Goal: Task Accomplishment & Management: Manage account settings

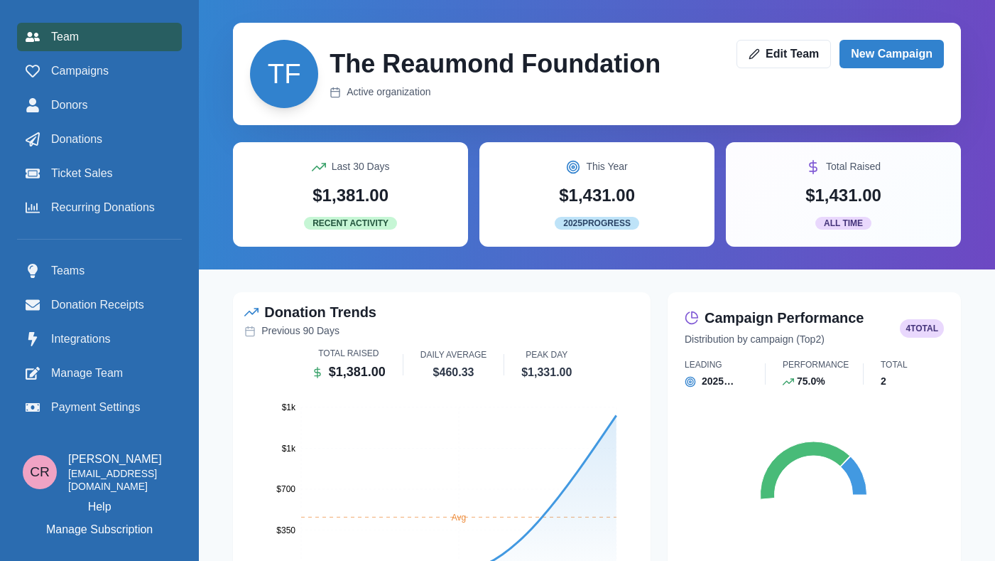
click at [84, 85] on div "Team Campaigns Donors Donations Ticket Sales Recurring Donations" at bounding box center [99, 122] width 165 height 199
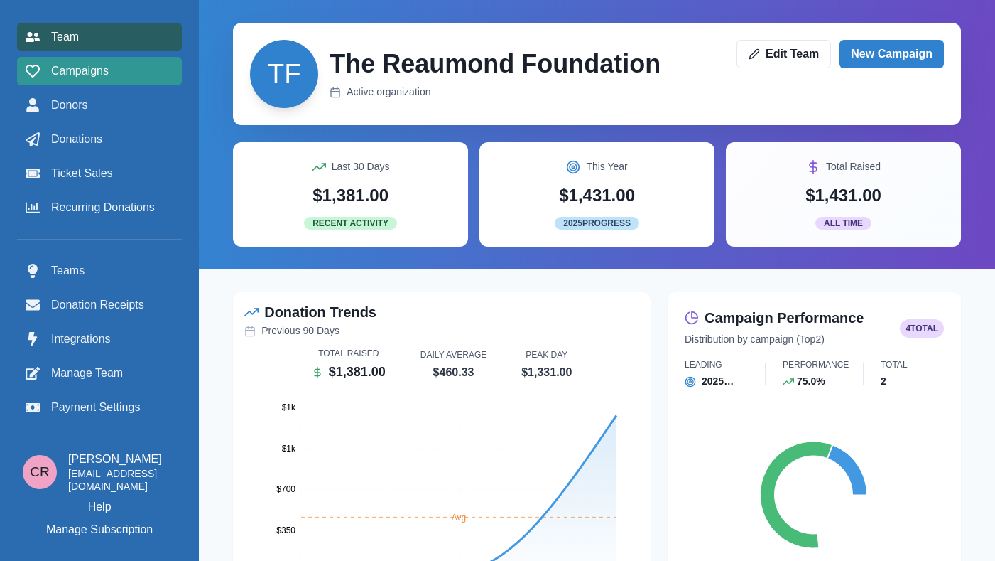
click at [83, 79] on span "Campaigns" at bounding box center [80, 71] width 58 height 17
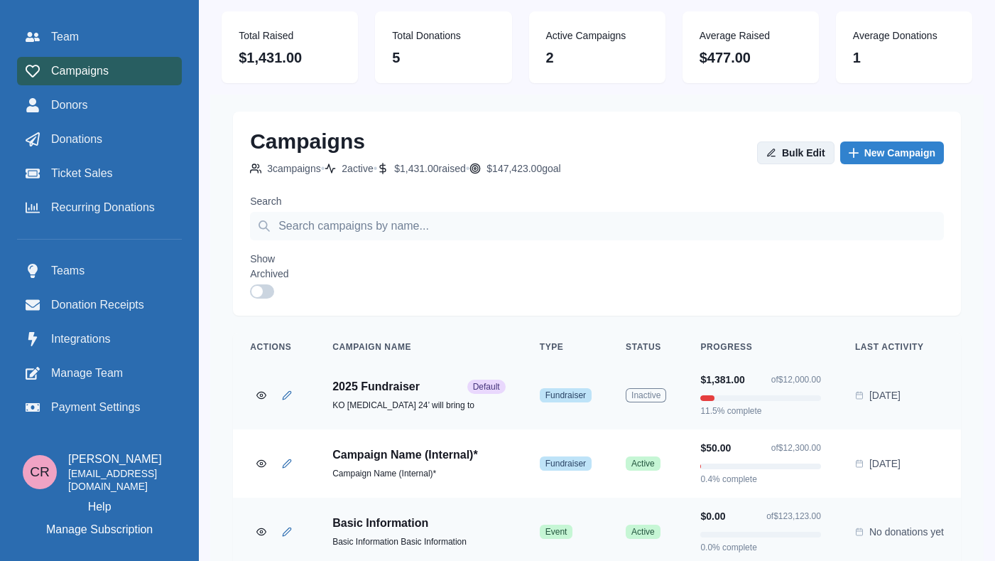
click at [775, 151] on button "Bulk Edit" at bounding box center [795, 152] width 77 height 23
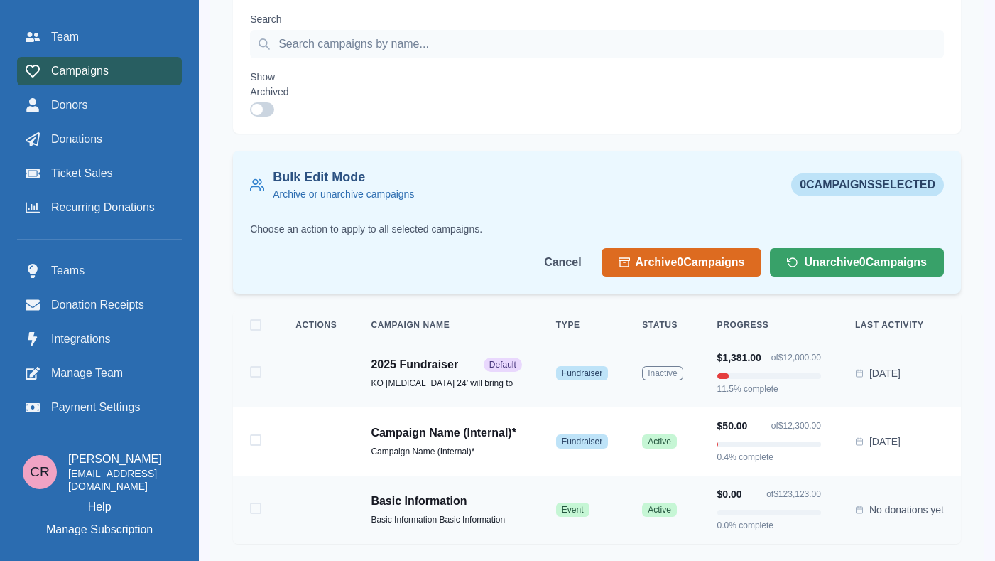
scroll to position [212, 0]
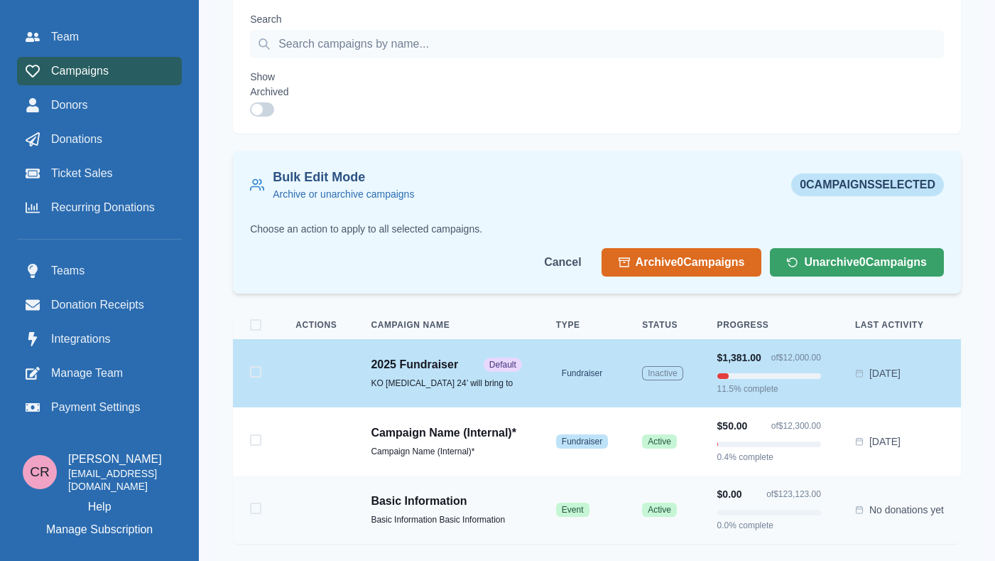
click at [256, 366] on span at bounding box center [255, 371] width 11 height 11
checkbox input "true"
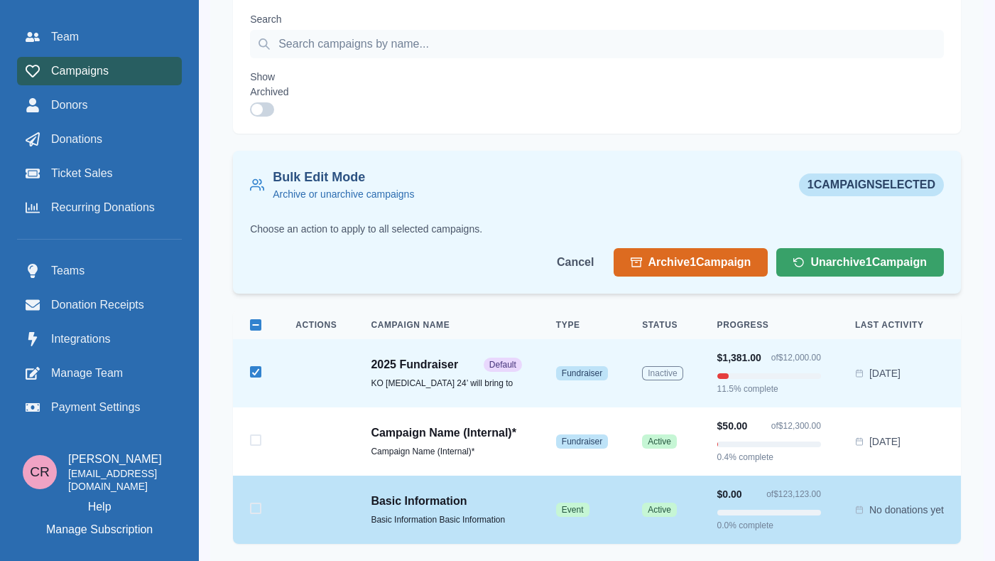
click at [257, 502] on span at bounding box center [255, 507] width 11 height 11
checkbox input "true"
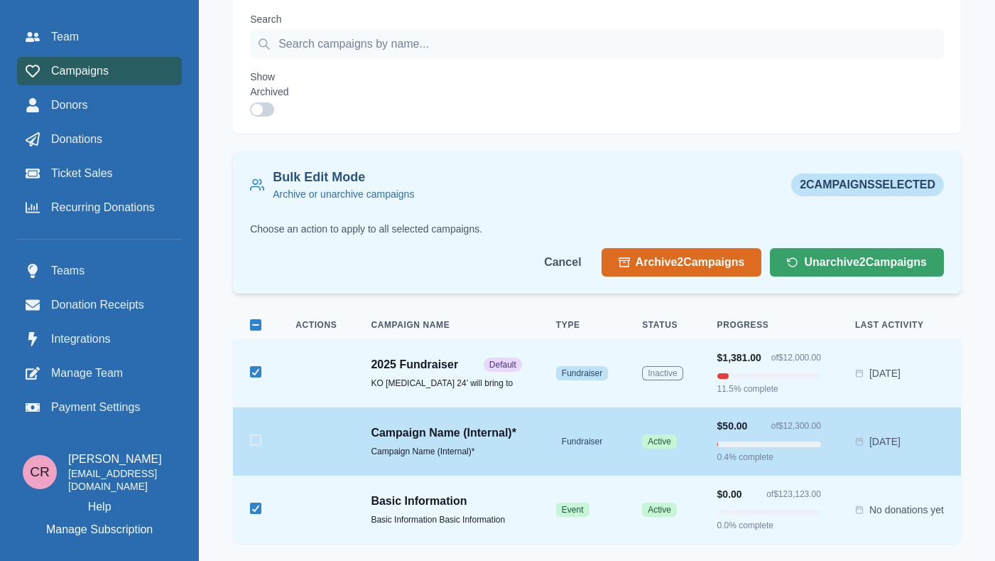
click at [251, 434] on span at bounding box center [255, 439] width 11 height 11
checkbox input "true"
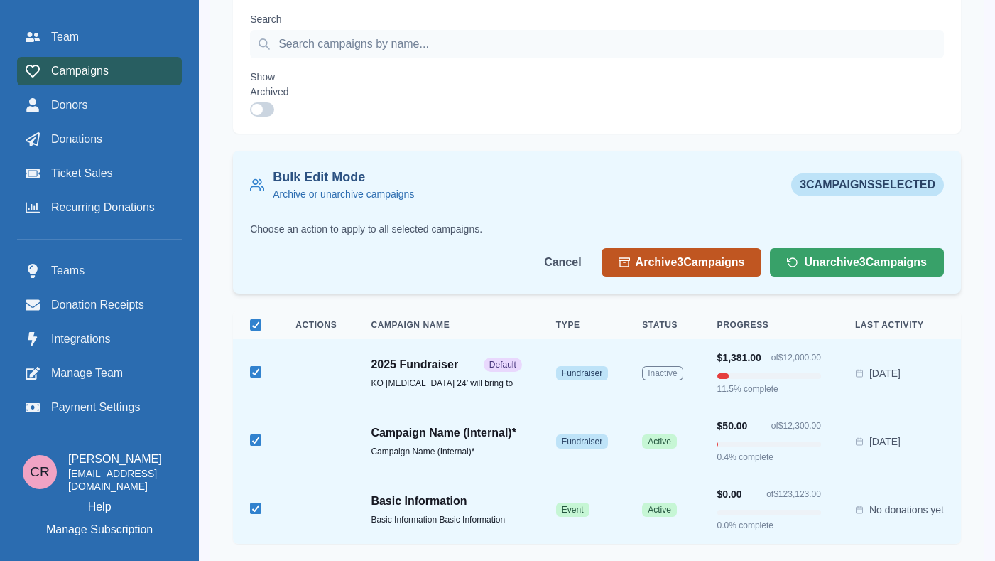
click at [672, 248] on button "Archive 3 Campaign s" at bounding box center [682, 262] width 161 height 28
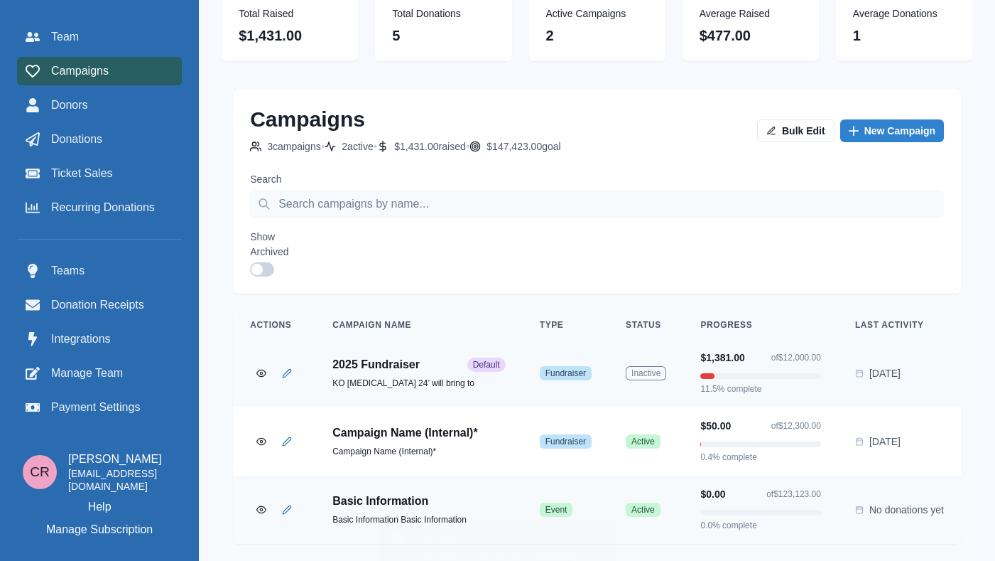
scroll to position [26, 0]
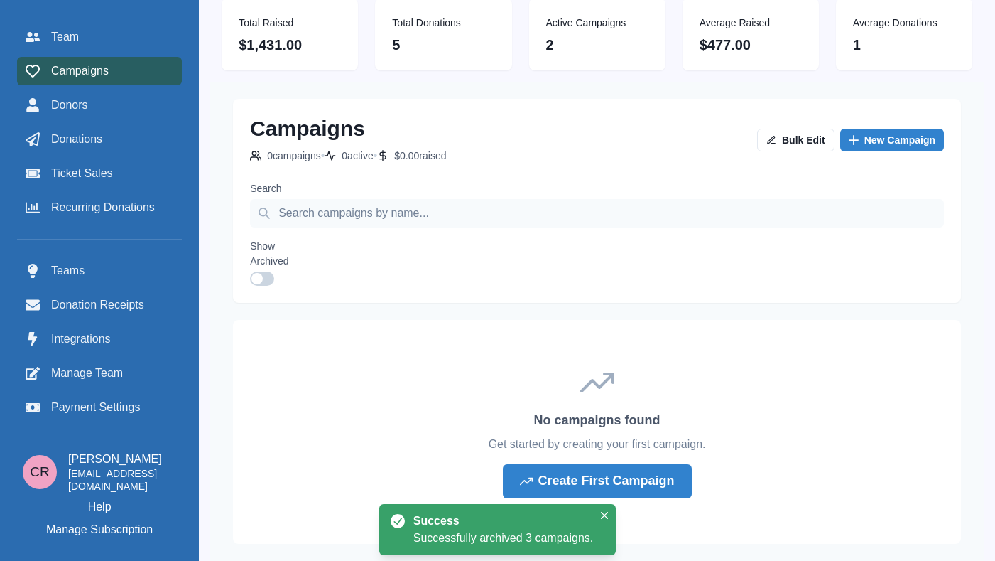
click at [258, 272] on span at bounding box center [262, 278] width 24 height 14
click at [250, 271] on input "checkbox" at bounding box center [249, 271] width 1 height 1
checkbox input "true"
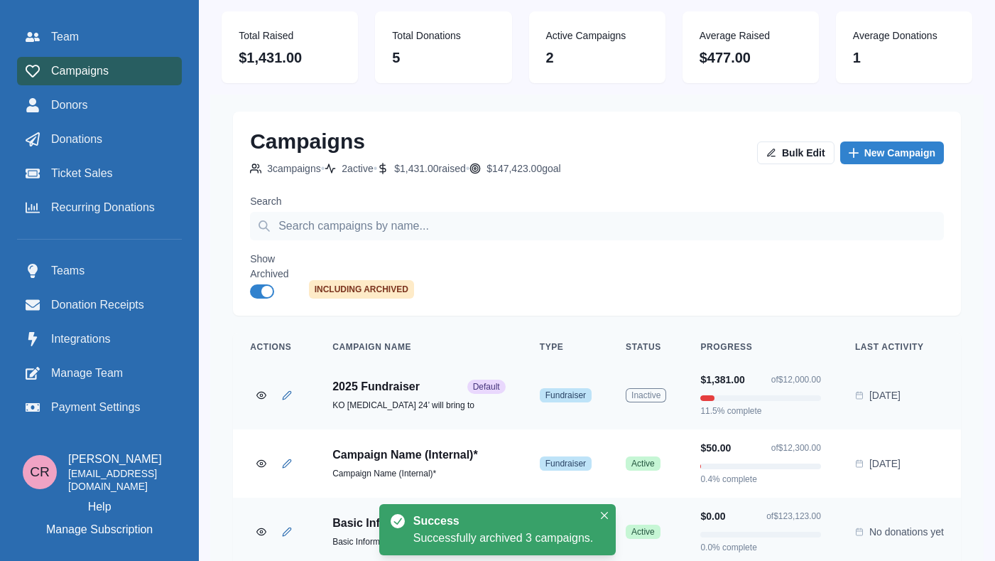
click at [798, 140] on div "Campaigns 3 campaign s • 2 active • $1,431.00 raised • $147,423.00 goal Bulk Ed…" at bounding box center [597, 153] width 694 height 48
click at [796, 156] on button "Bulk Edit" at bounding box center [795, 152] width 77 height 23
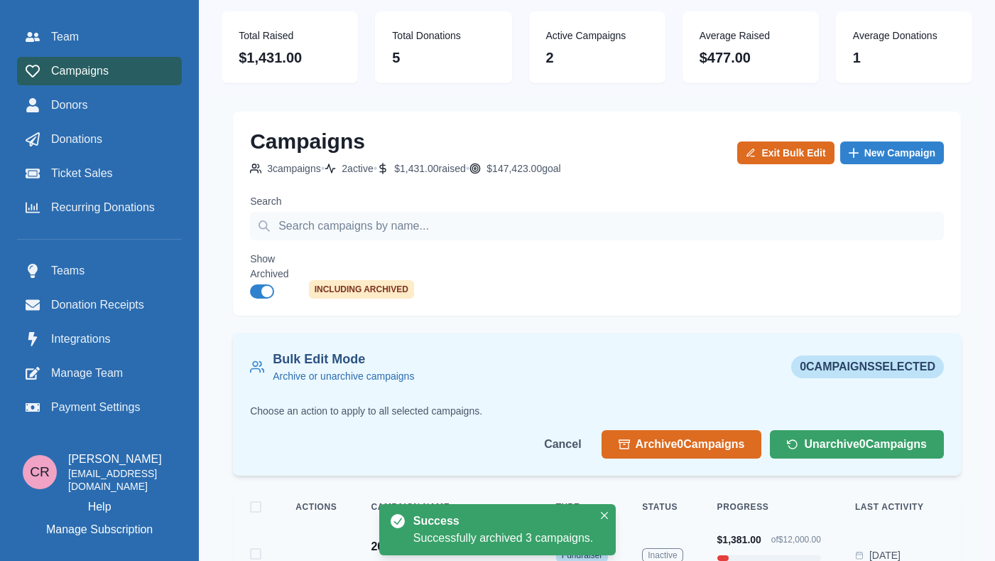
scroll to position [212, 0]
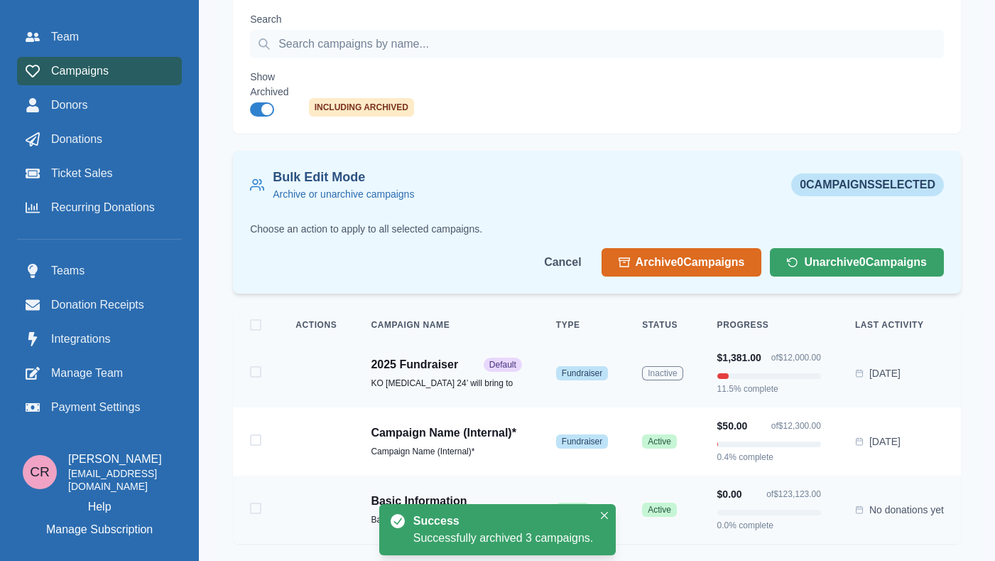
click at [253, 319] on span at bounding box center [255, 324] width 11 height 11
click at [250, 325] on input "Select all campaigns" at bounding box center [249, 325] width 1 height 1
checkbox input "true"
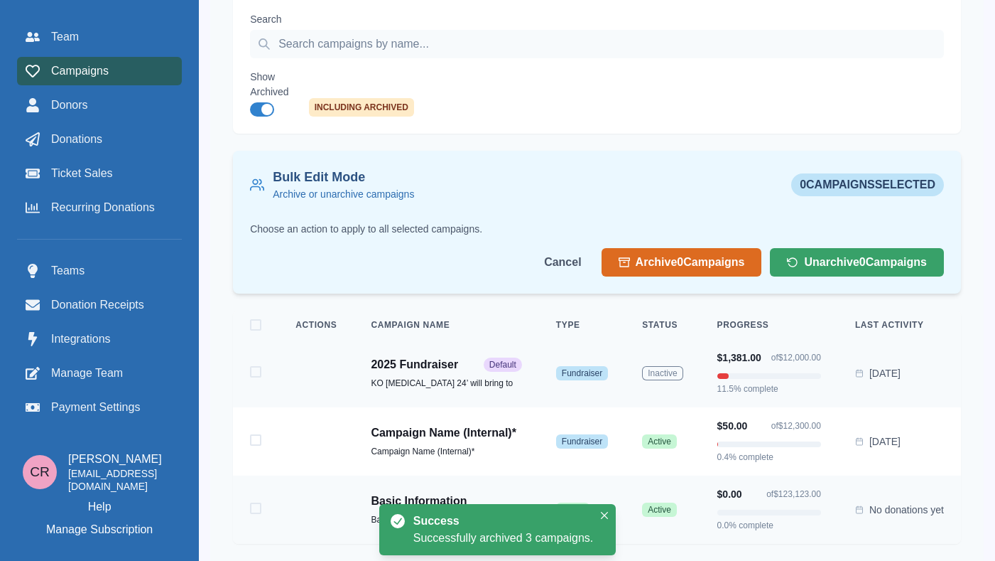
checkbox input "true"
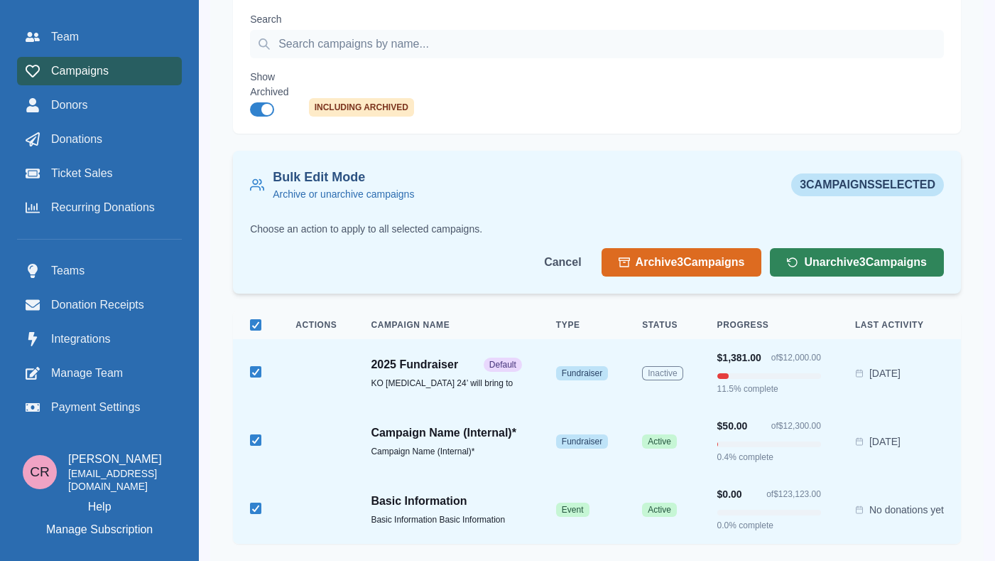
click at [833, 248] on button "Unarchive 3 Campaign s" at bounding box center [857, 262] width 174 height 28
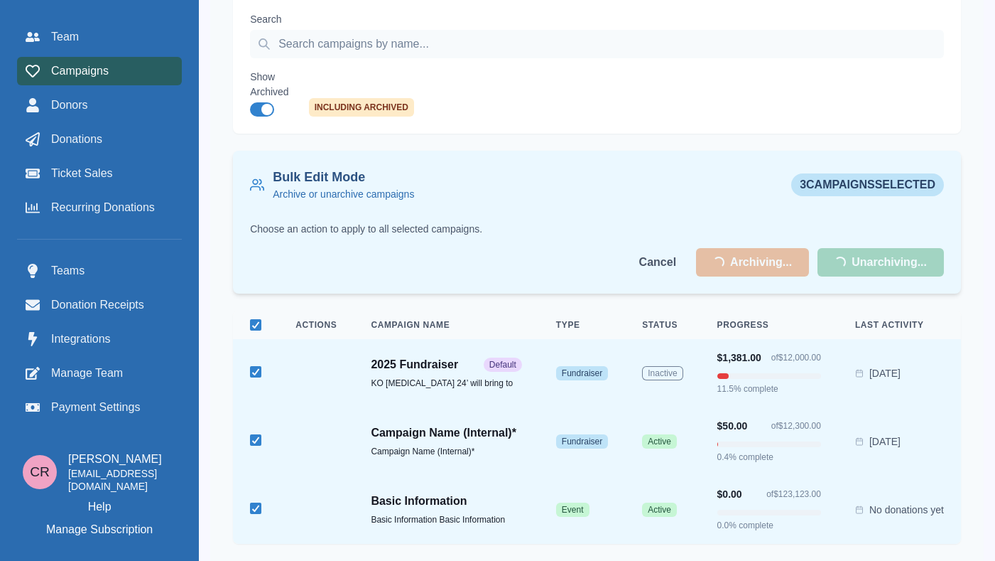
scroll to position [38, 0]
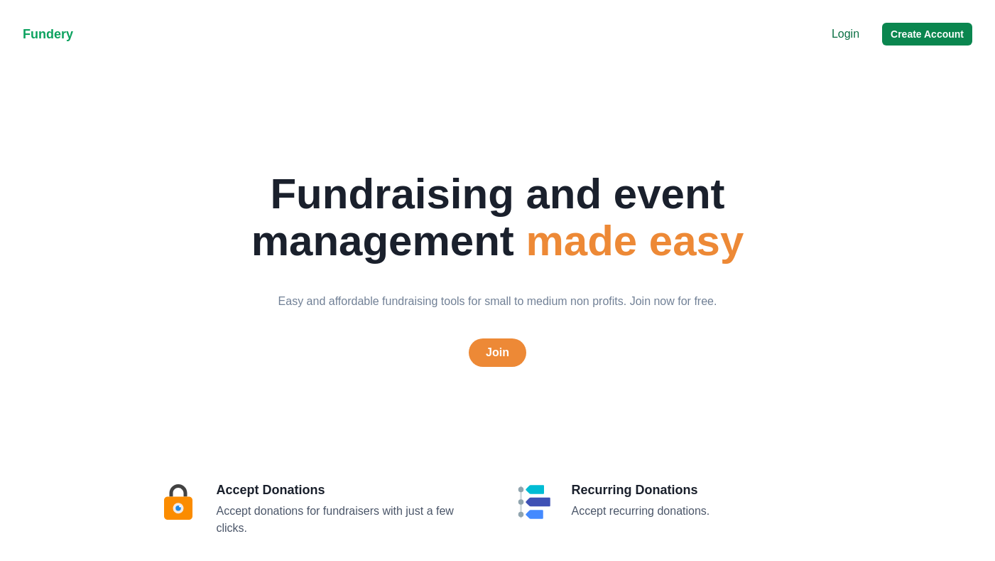
click at [916, 26] on button "Create Account" at bounding box center [927, 34] width 90 height 23
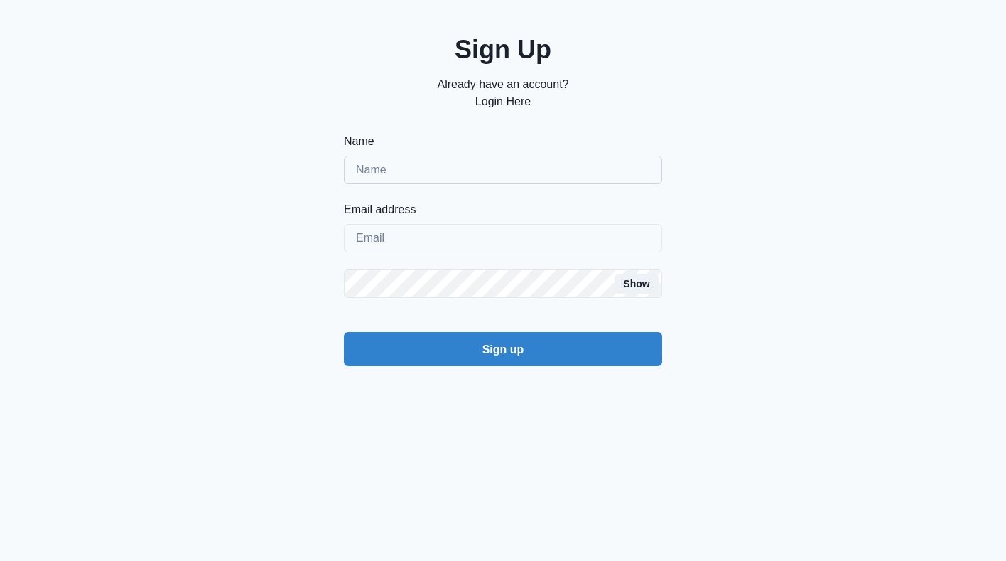
click at [531, 171] on input "Name" at bounding box center [503, 170] width 318 height 28
type input "[PERSON_NAME]"
type input "[EMAIL_ADDRESS][DOMAIN_NAME]"
click at [344, 332] on button "Sign up" at bounding box center [503, 349] width 318 height 34
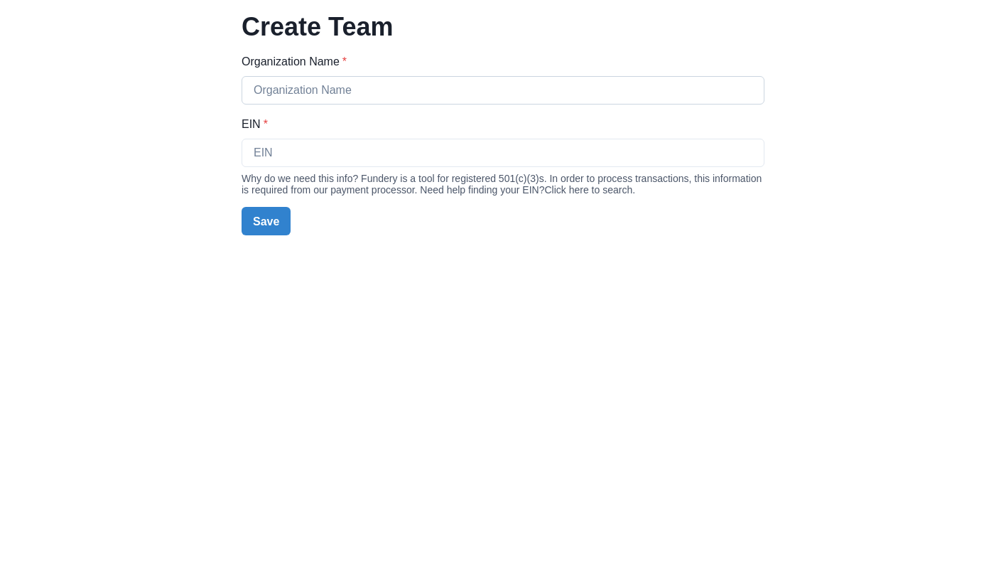
click at [408, 91] on input "Organization Name *" at bounding box center [503, 90] width 523 height 28
type input "[PERSON_NAME]"
type input "83-2343422"
click at [259, 232] on button "Save" at bounding box center [266, 221] width 49 height 28
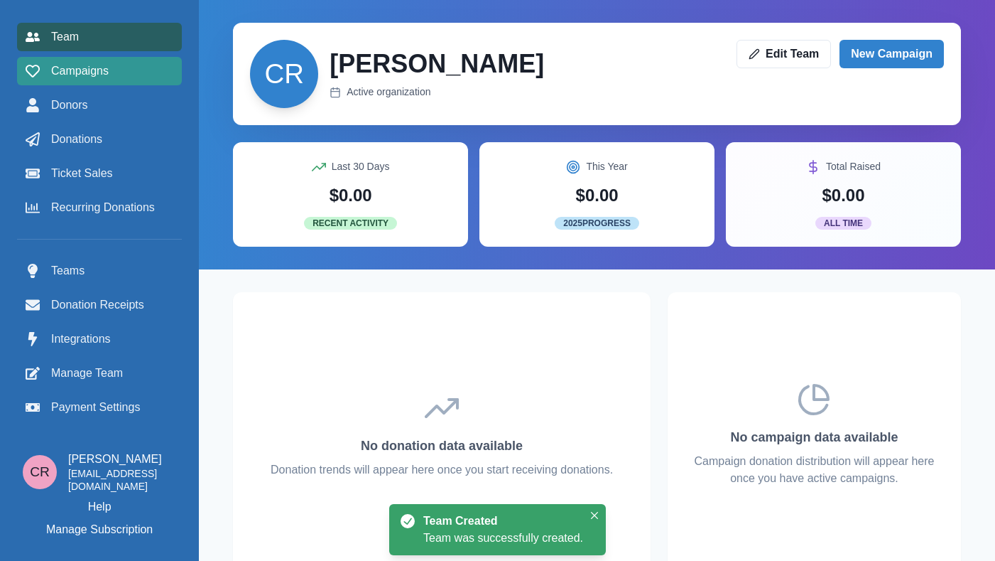
click at [115, 82] on link "Campaigns" at bounding box center [99, 71] width 165 height 28
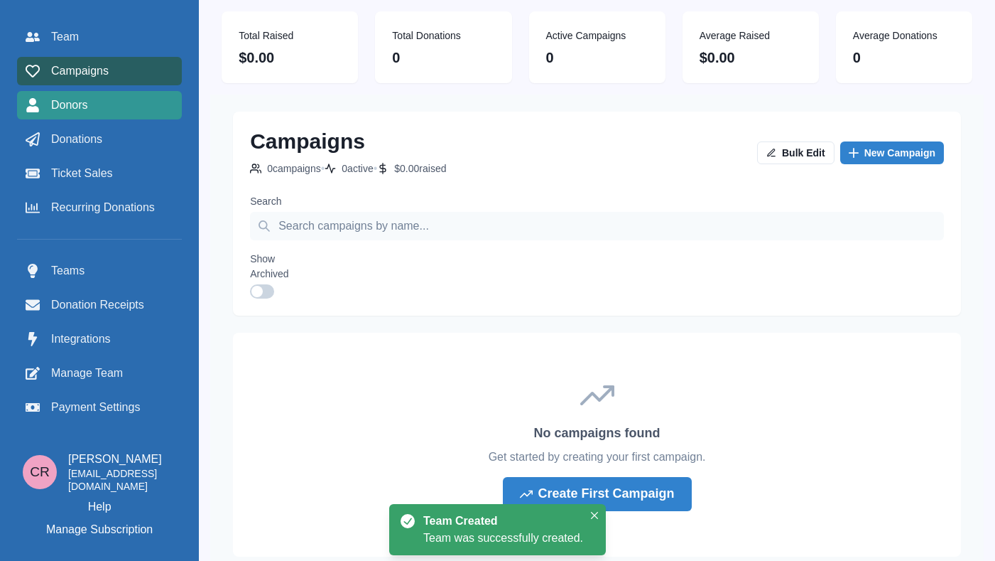
click at [131, 118] on link "Donors" at bounding box center [99, 105] width 165 height 28
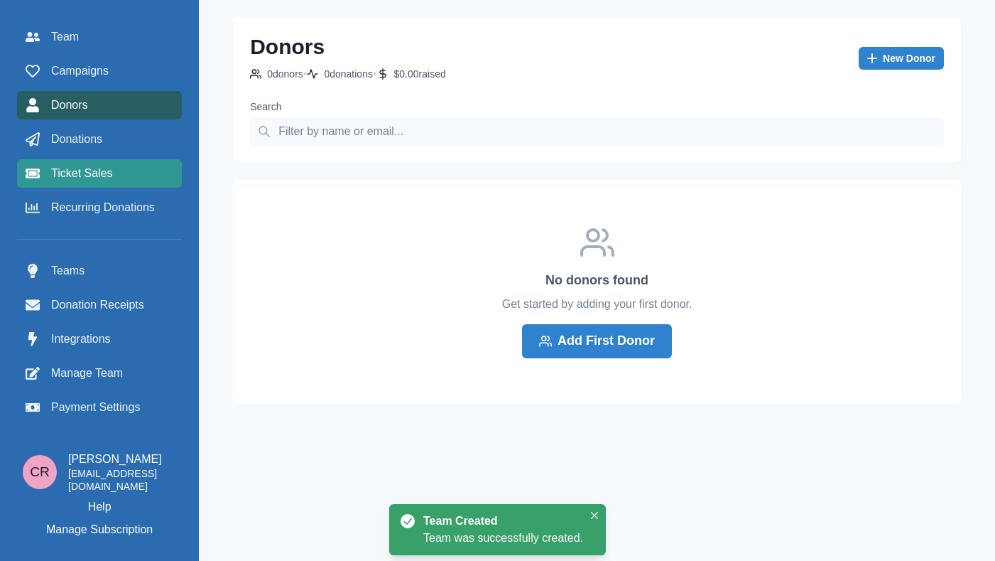
click at [156, 172] on div "Ticket Sales" at bounding box center [100, 173] width 148 height 17
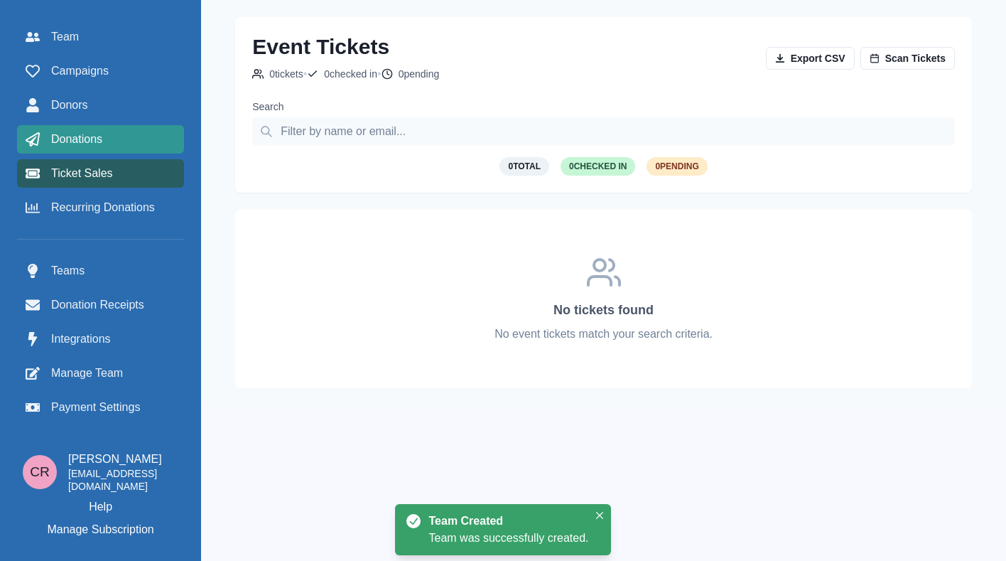
click at [147, 146] on div "Donations" at bounding box center [101, 139] width 150 height 17
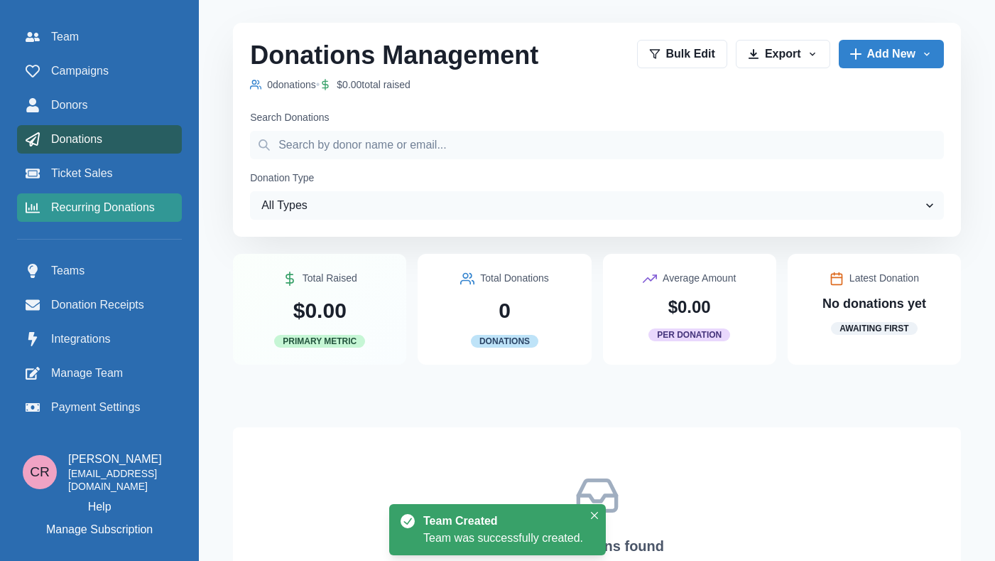
click at [158, 206] on div "Recurring Donations" at bounding box center [100, 207] width 148 height 17
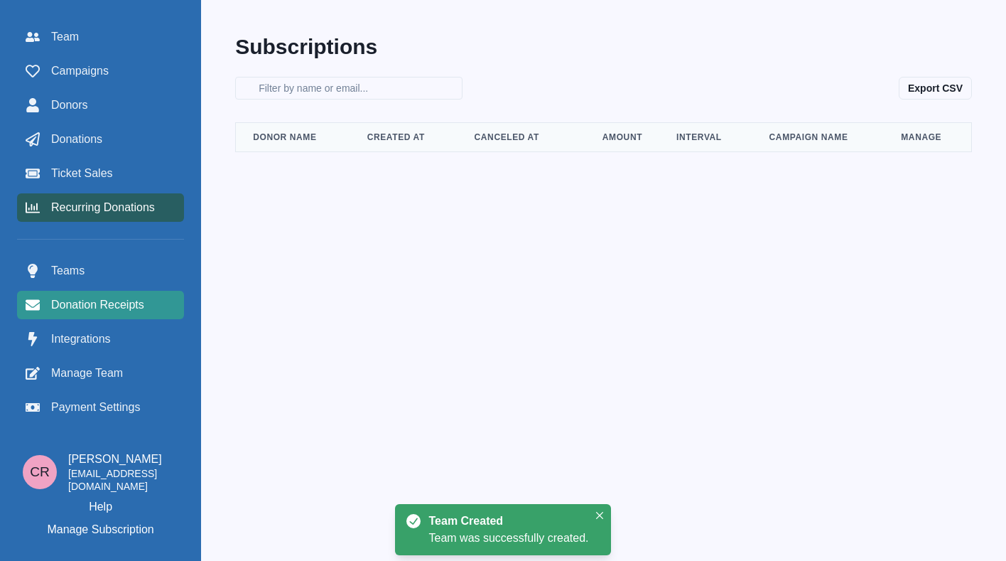
click at [158, 291] on link "Donation Receipts" at bounding box center [100, 305] width 167 height 28
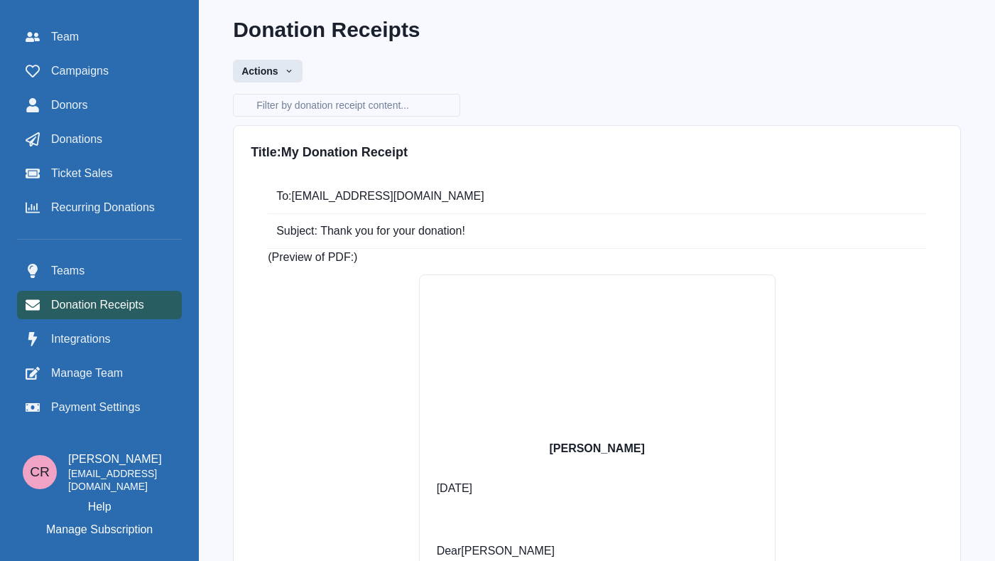
click at [302, 82] on button "Actions" at bounding box center [267, 71] width 69 height 23
click at [372, 104] on link "New Donation Receipt" at bounding box center [336, 107] width 158 height 26
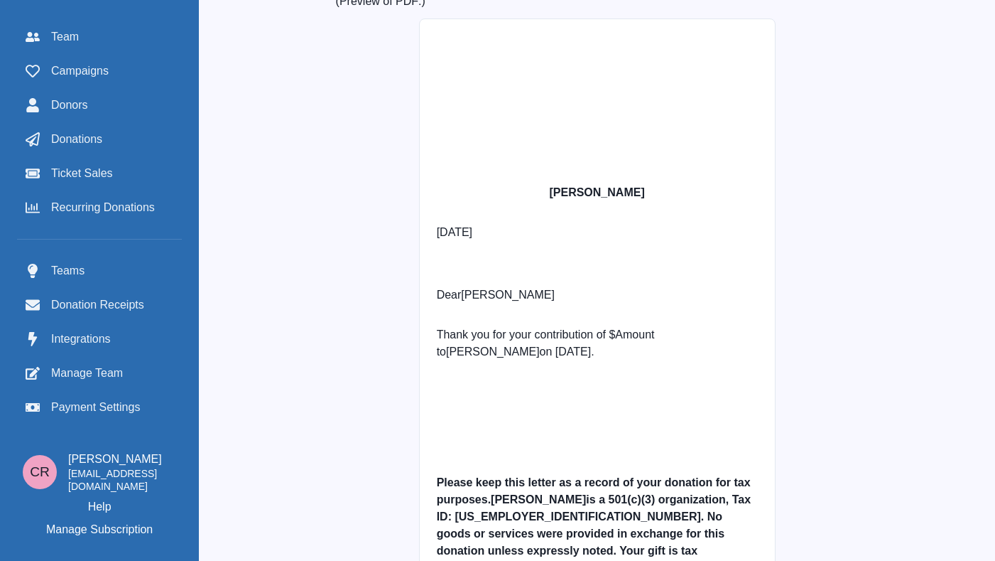
scroll to position [583, 0]
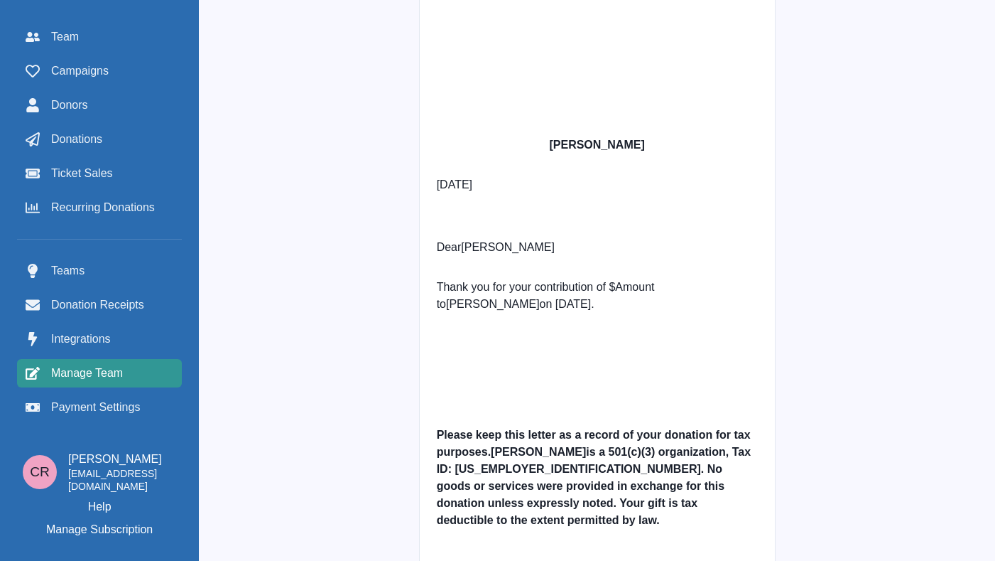
click at [104, 367] on span "Manage Team" at bounding box center [87, 372] width 72 height 17
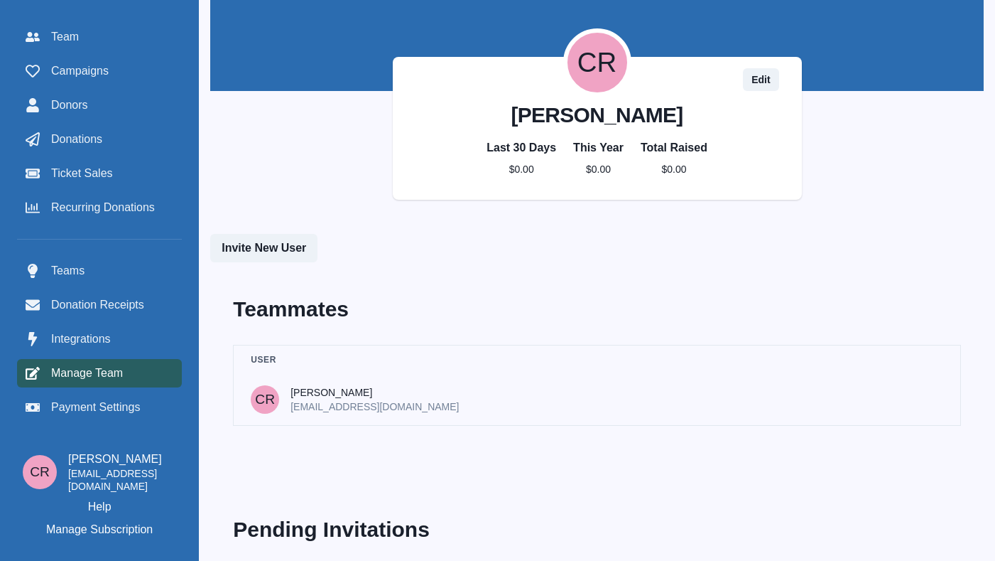
scroll to position [92, 0]
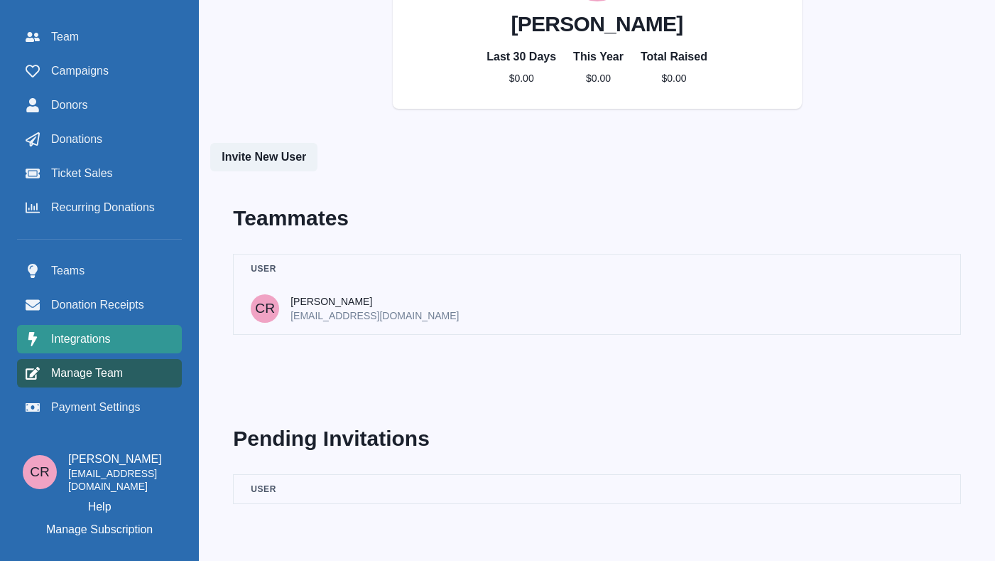
click at [152, 347] on div "Integrations" at bounding box center [100, 338] width 148 height 17
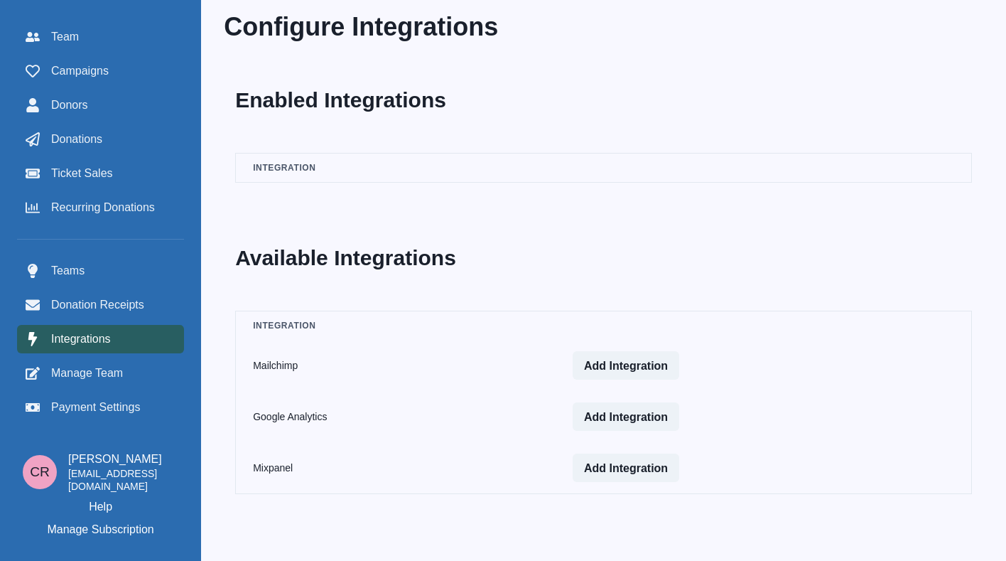
click at [140, 427] on div at bounding box center [100, 435] width 167 height 29
click at [144, 411] on div "Payment Settings" at bounding box center [101, 407] width 150 height 17
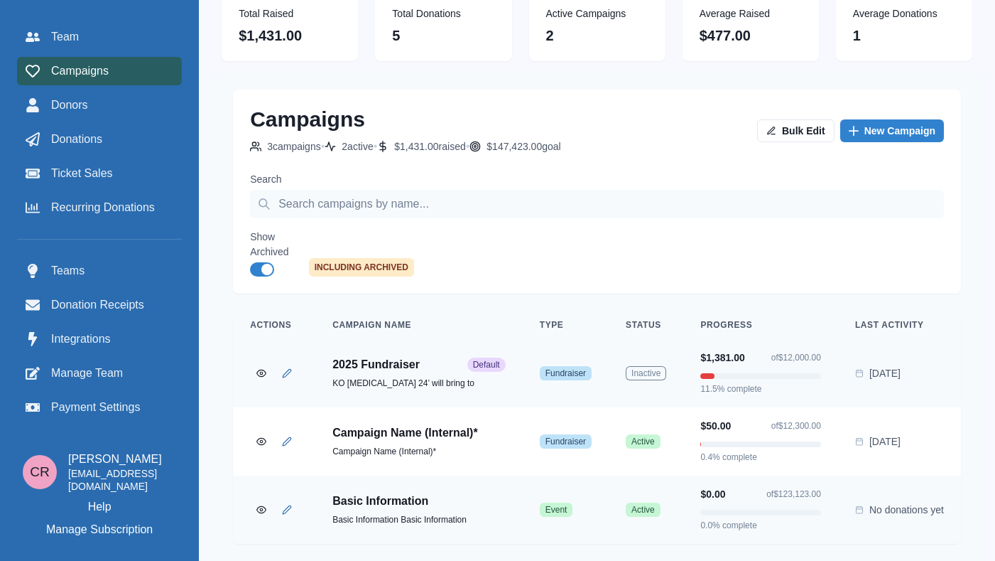
scroll to position [38, 0]
